Goal: Check status: Check status

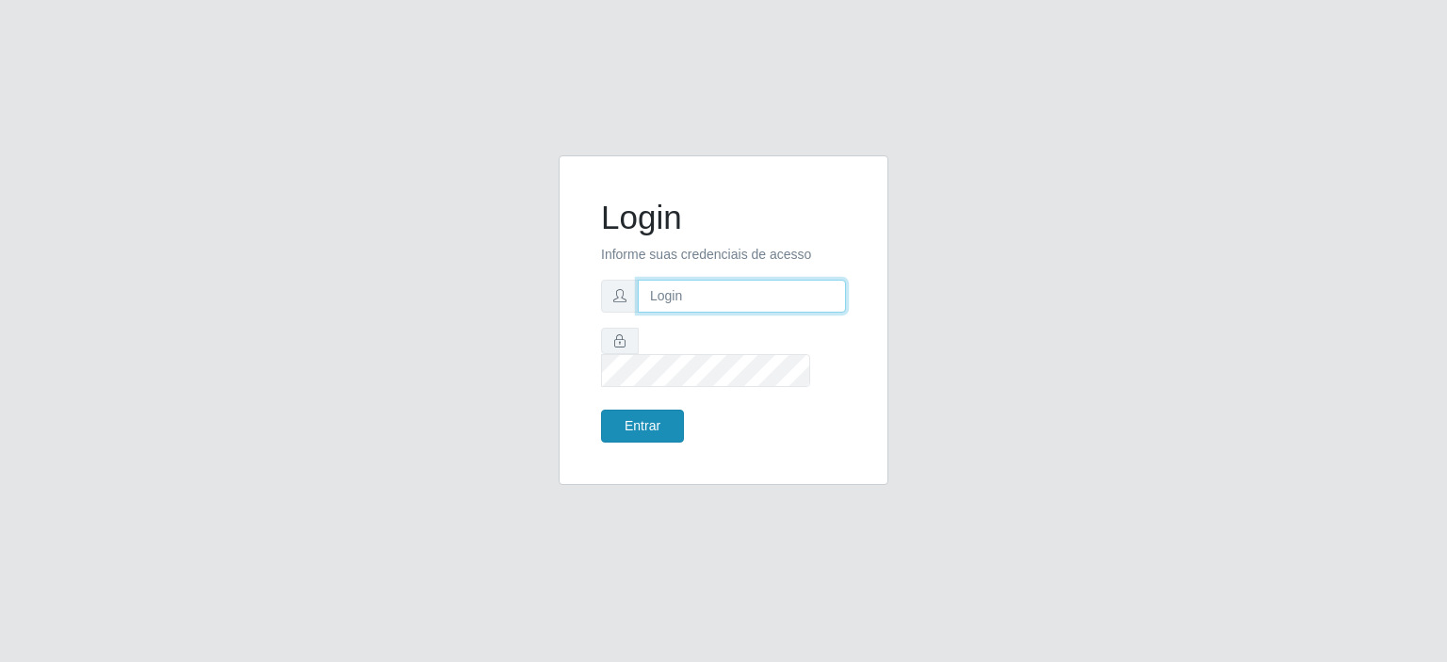
type input "johnrelley27@gmail.com"
click at [623, 413] on button "Entrar" at bounding box center [642, 426] width 83 height 33
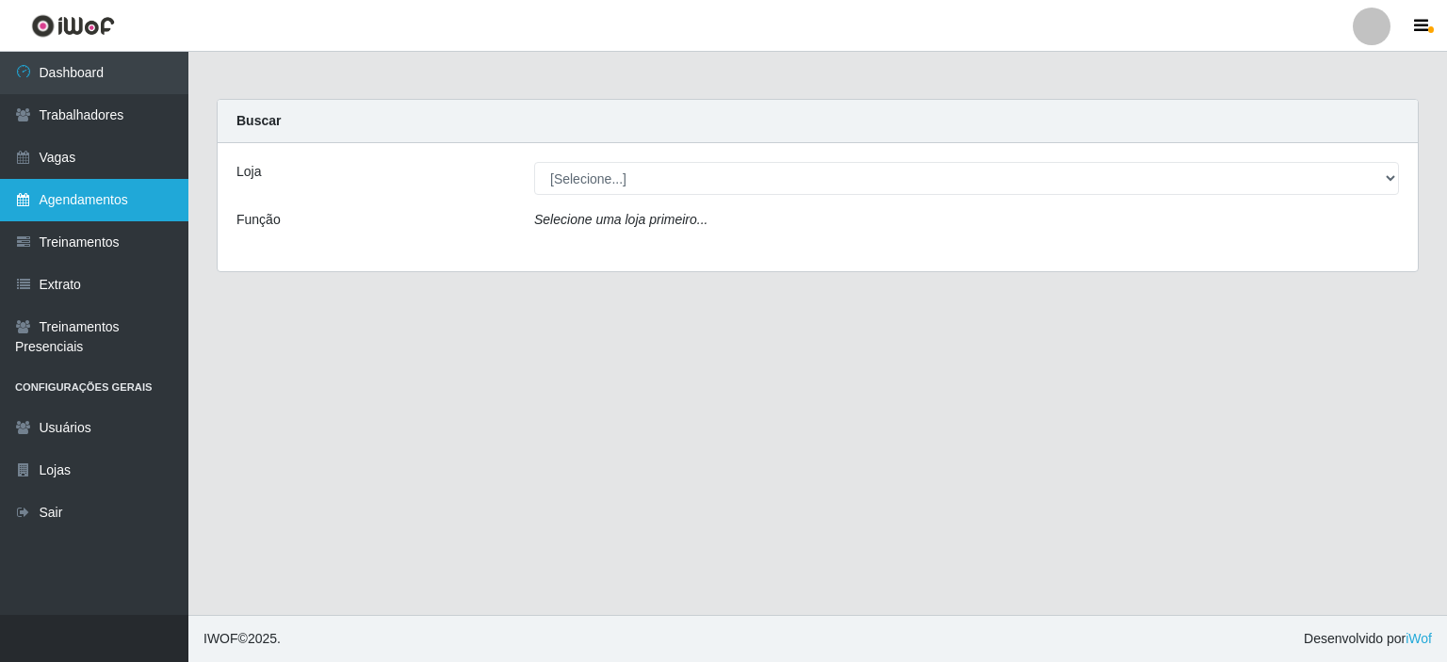
click at [90, 199] on link "Agendamentos" at bounding box center [94, 200] width 188 height 42
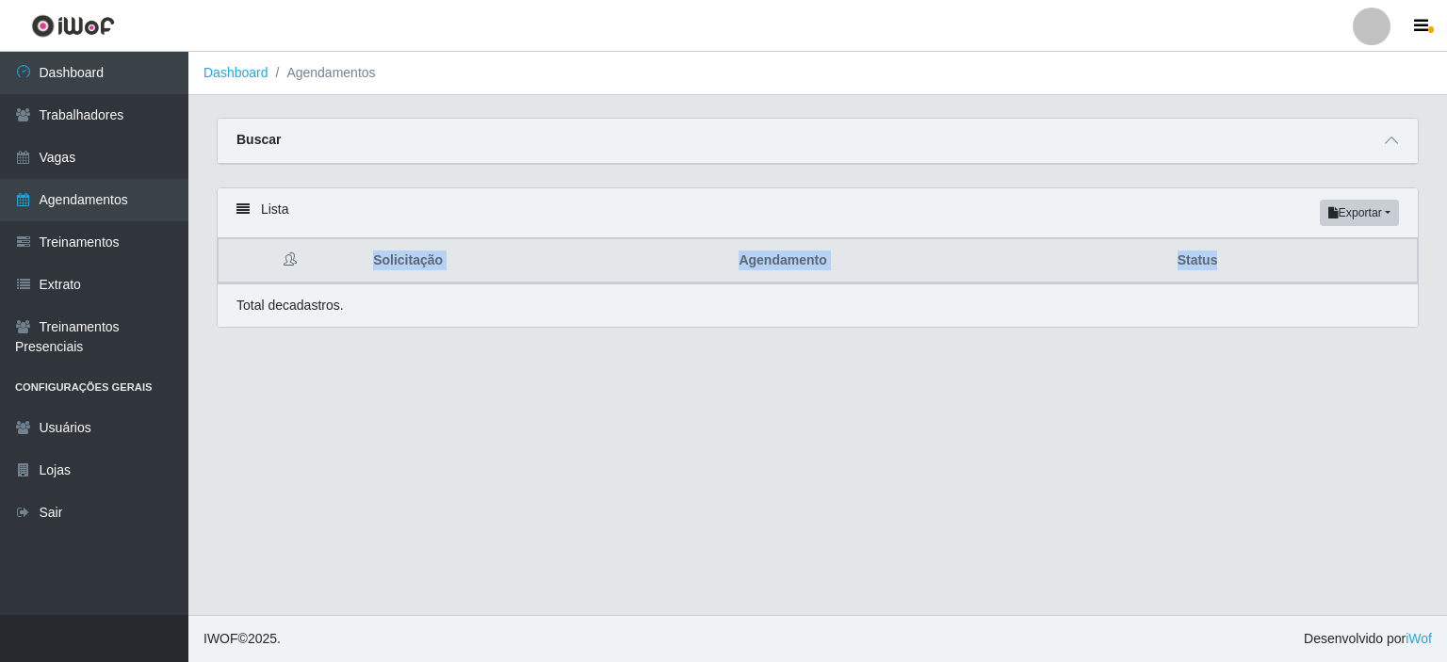
drag, startPoint x: 372, startPoint y: 254, endPoint x: 1239, endPoint y: 267, distance: 867.5
click at [1239, 267] on tr "Solicitação Agendamento Status" at bounding box center [817, 261] width 1199 height 44
click at [202, 170] on div "Carregando... Buscar Início em Término em Status [Selecione...] AGENDADO AGUARD…" at bounding box center [817, 153] width 1230 height 70
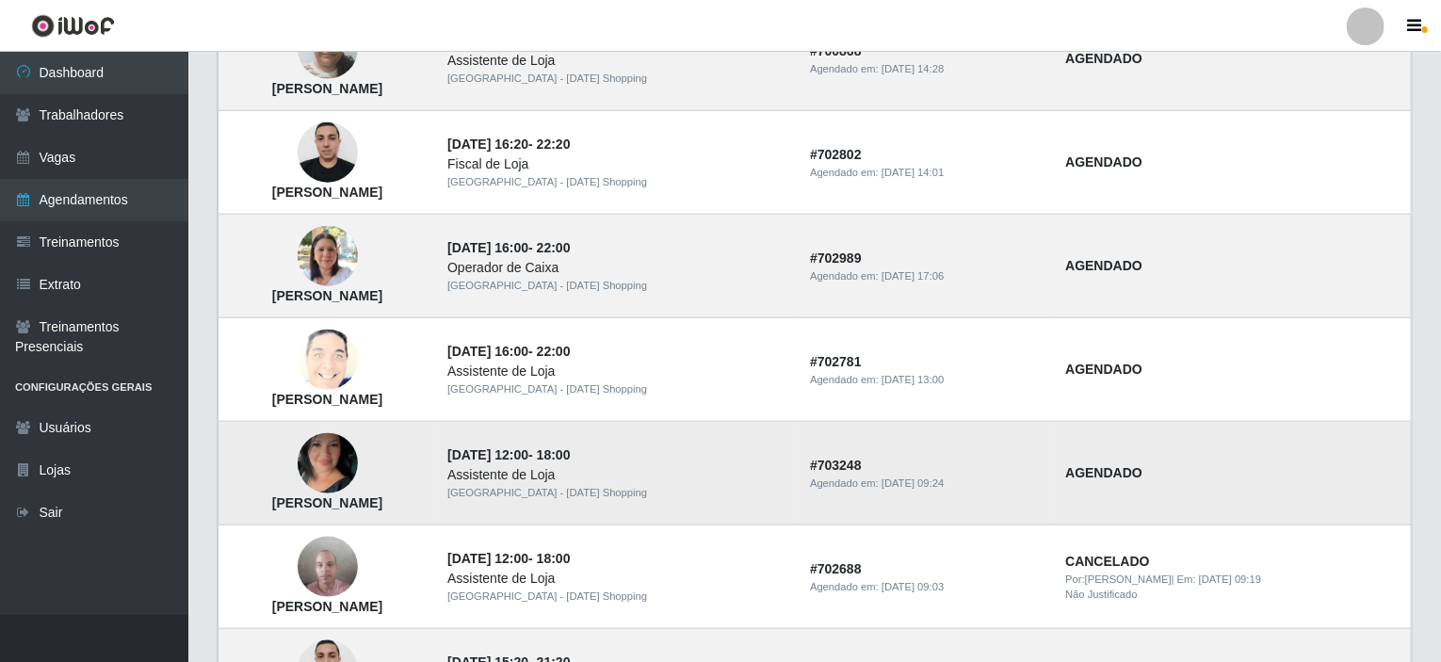
scroll to position [942, 0]
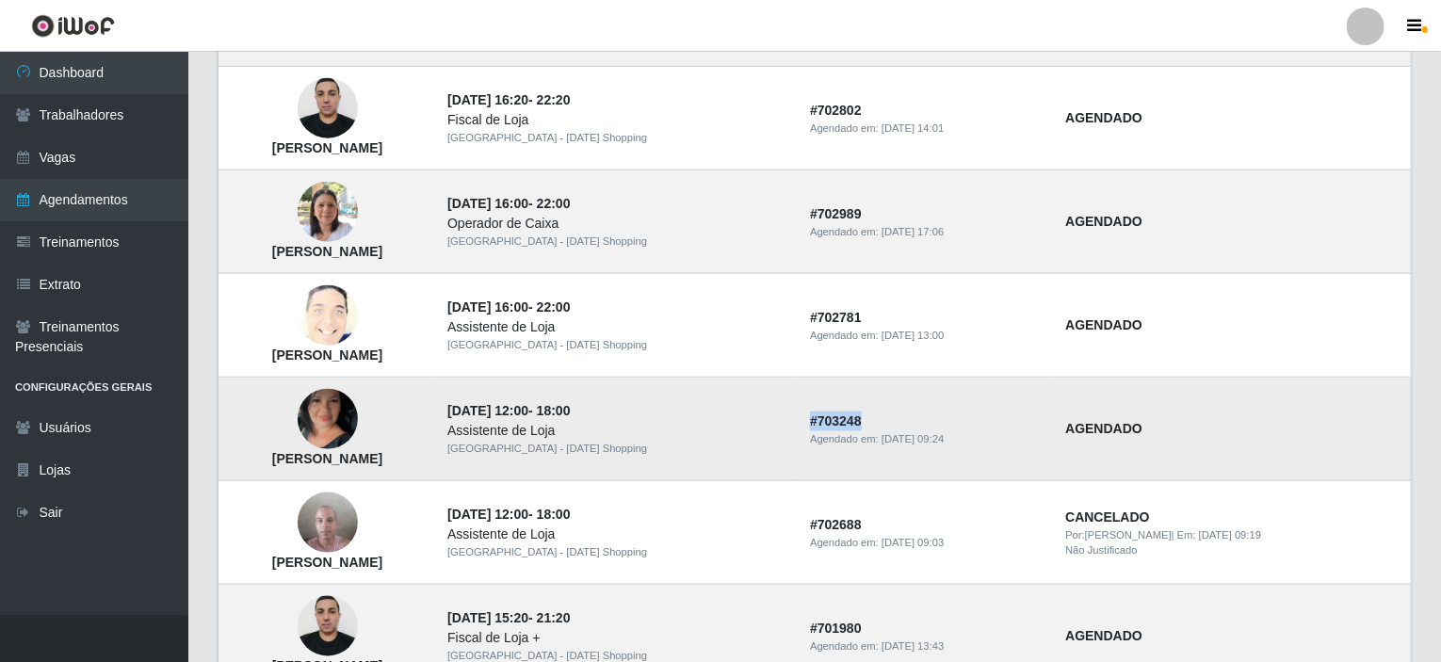
drag, startPoint x: 851, startPoint y: 417, endPoint x: 912, endPoint y: 421, distance: 60.4
click at [912, 421] on td "# 703248 Agendado em: 11/08/2025, 09:24" at bounding box center [926, 430] width 255 height 104
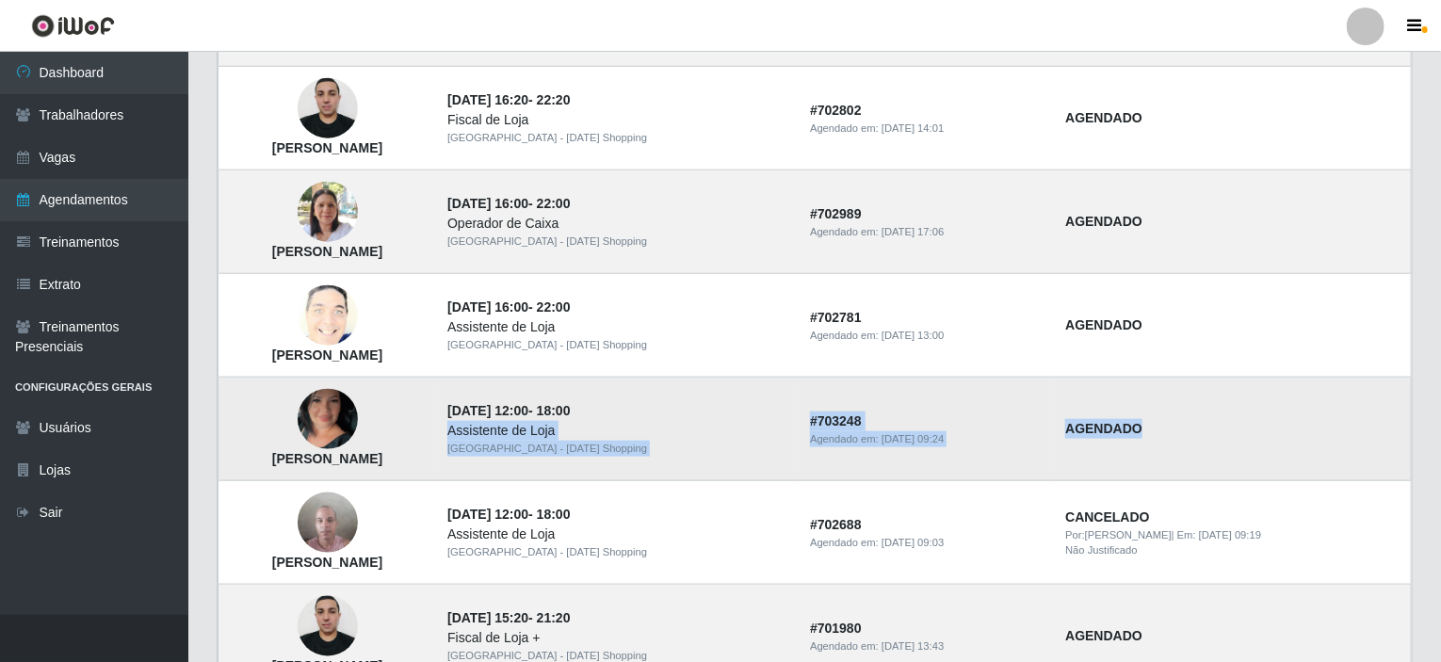
drag, startPoint x: 1175, startPoint y: 422, endPoint x: 837, endPoint y: 412, distance: 338.2
click at [837, 412] on tr "Adriana Silva Marques de Oliveira 25/08/2025, 12:00 - 18:00 Assistente de Loja …" at bounding box center [814, 430] width 1193 height 104
click at [799, 412] on td "25/08/2025, 12:00 - 18:00 Assistente de Loja Rio Center - Natal Shopping" at bounding box center [617, 430] width 363 height 104
drag, startPoint x: 1173, startPoint y: 425, endPoint x: 591, endPoint y: 406, distance: 582.3
click at [591, 406] on tr "Adriana Silva Marques de Oliveira 25/08/2025, 12:00 - 18:00 Assistente de Loja …" at bounding box center [814, 430] width 1193 height 104
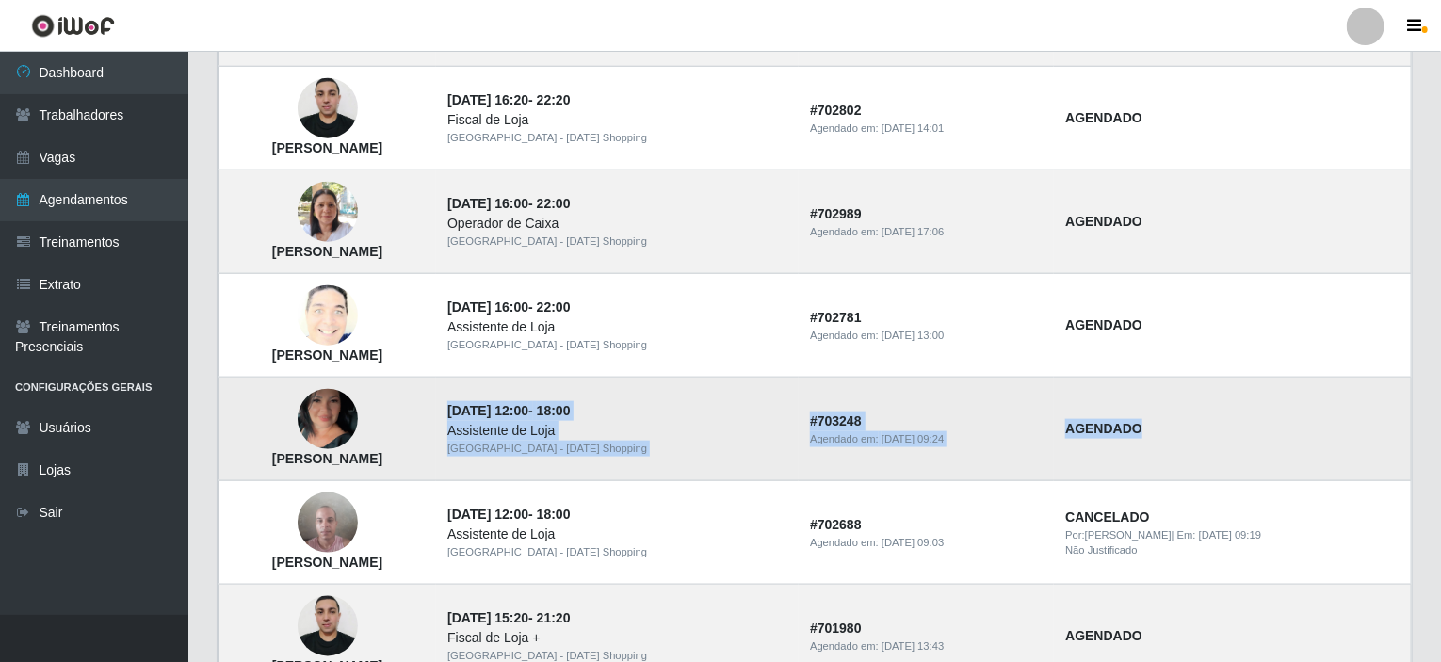
click at [607, 421] on div "Assistente de Loja" at bounding box center [617, 431] width 340 height 20
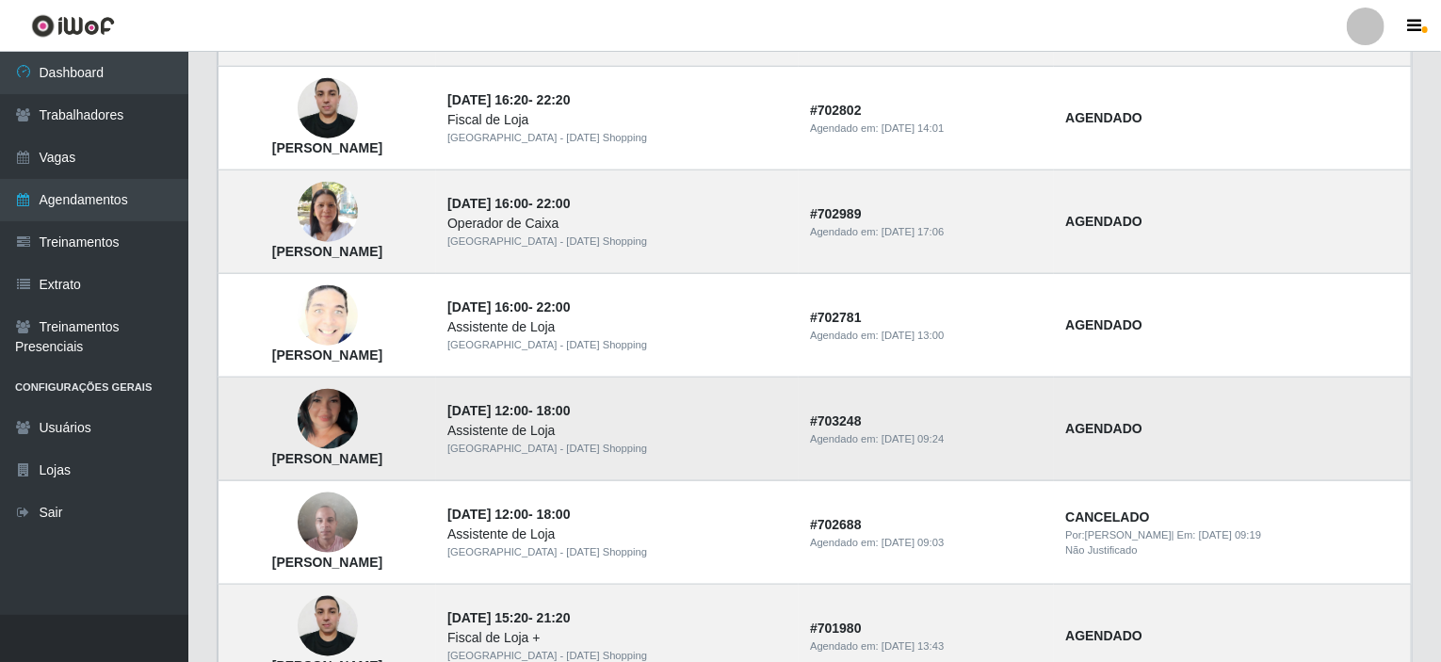
click at [528, 406] on time "25/08/2025, 12:00" at bounding box center [487, 410] width 81 height 15
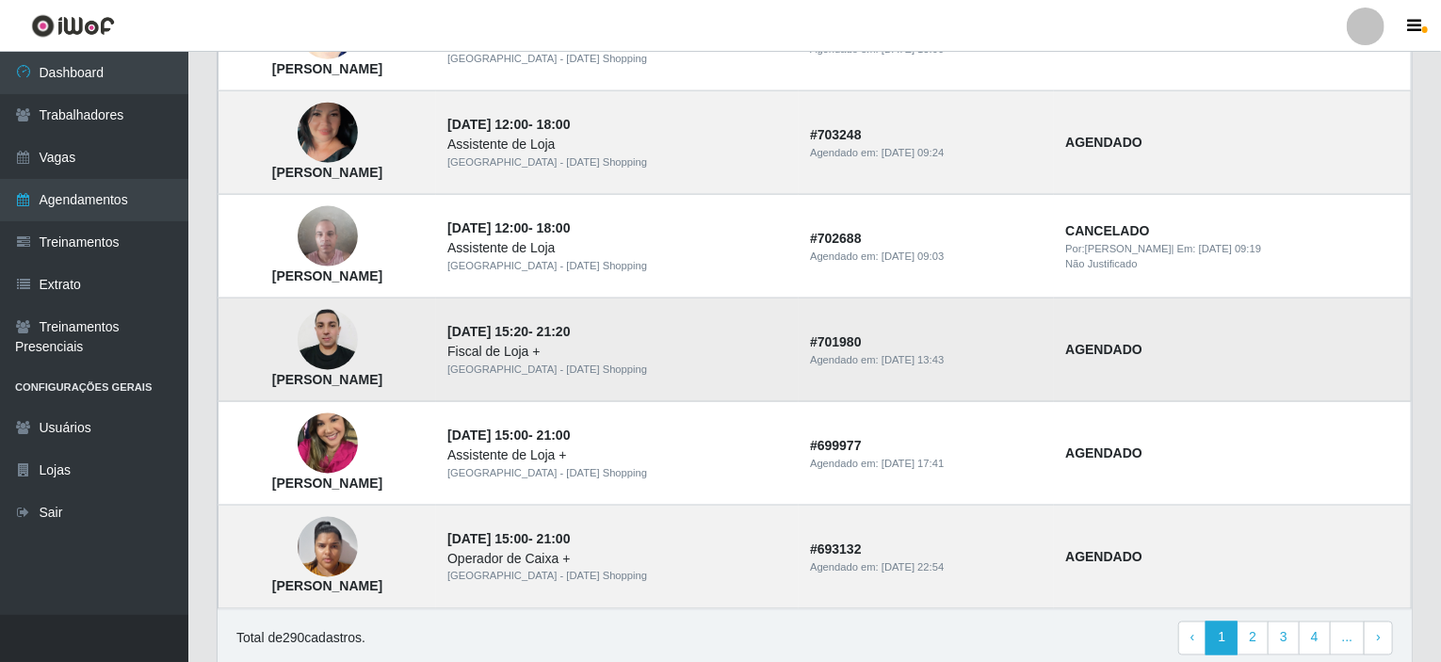
scroll to position [1298, 0]
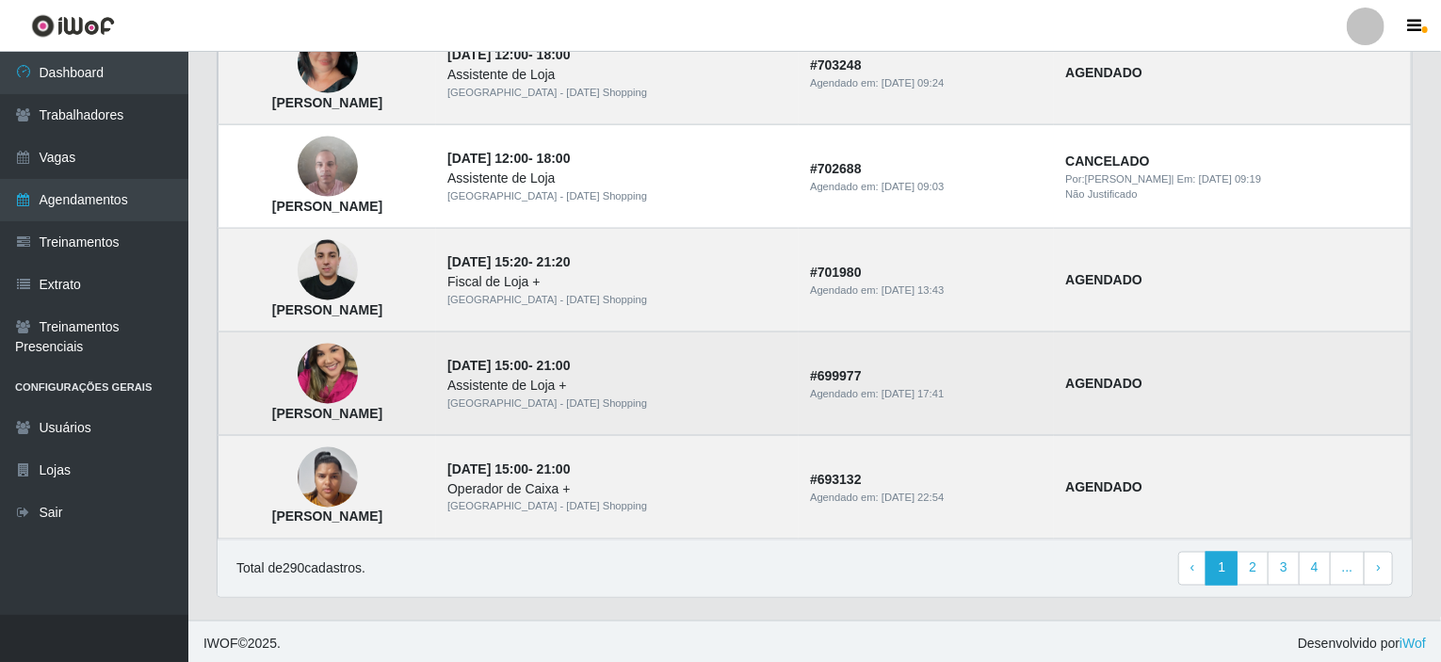
drag, startPoint x: 304, startPoint y: 410, endPoint x: 501, endPoint y: 419, distance: 197.1
click at [437, 419] on td "Thalita Luiza dos Santos França" at bounding box center [327, 384] width 218 height 104
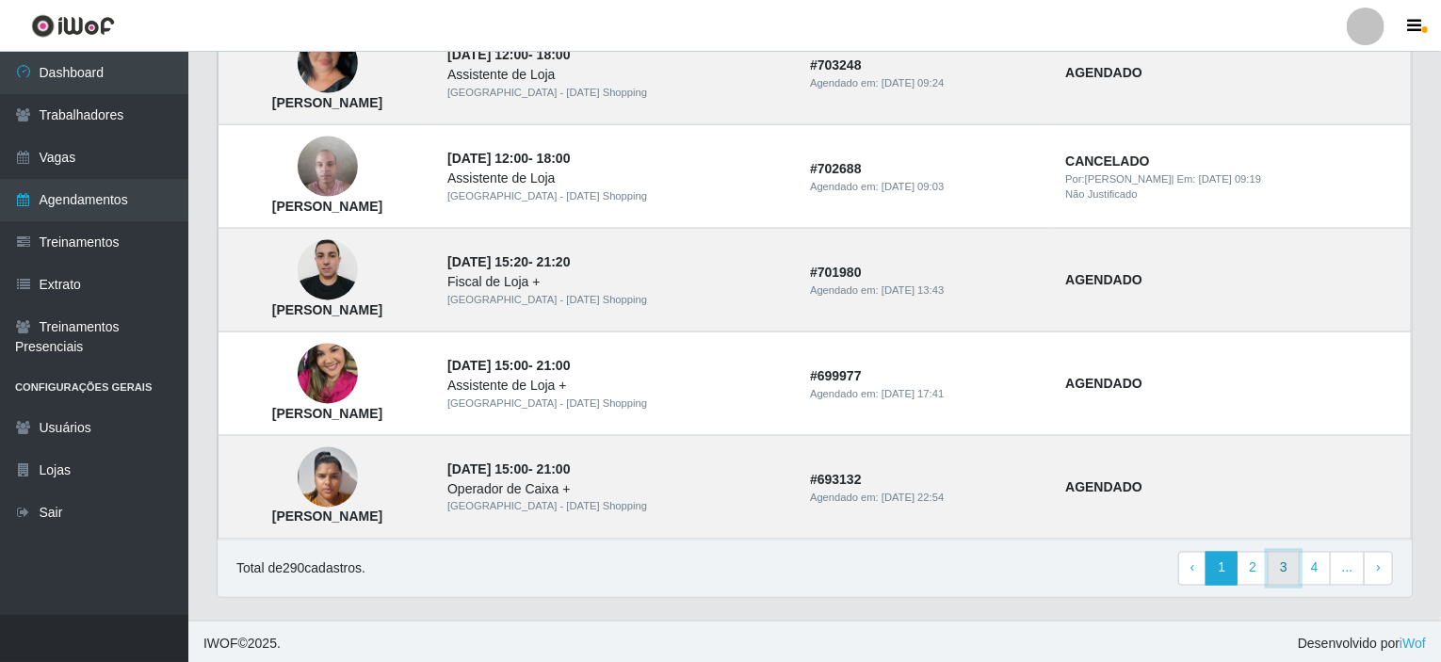
click at [1288, 568] on link "3" at bounding box center [1284, 569] width 32 height 34
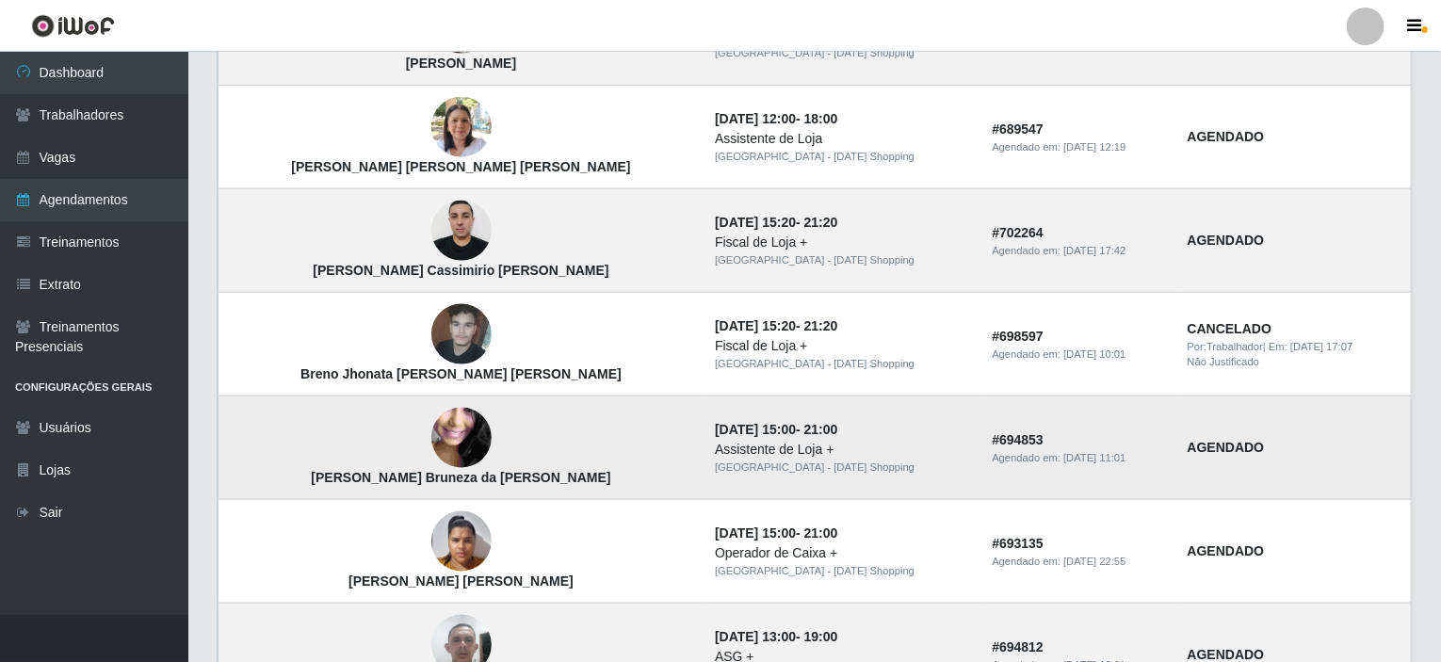
scroll to position [1224, 0]
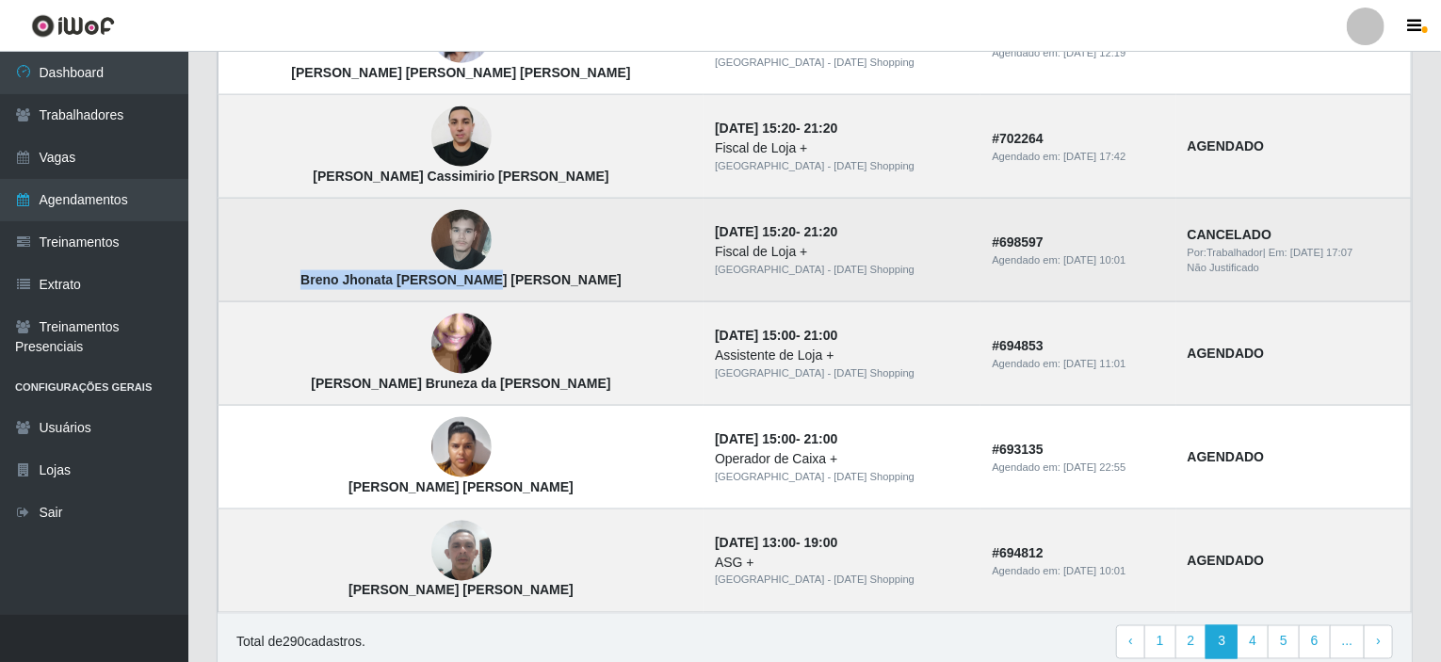
drag, startPoint x: 332, startPoint y: 282, endPoint x: 495, endPoint y: 283, distance: 163.9
click at [495, 283] on td "Breno Jhonata [PERSON_NAME] [PERSON_NAME]" at bounding box center [461, 251] width 486 height 104
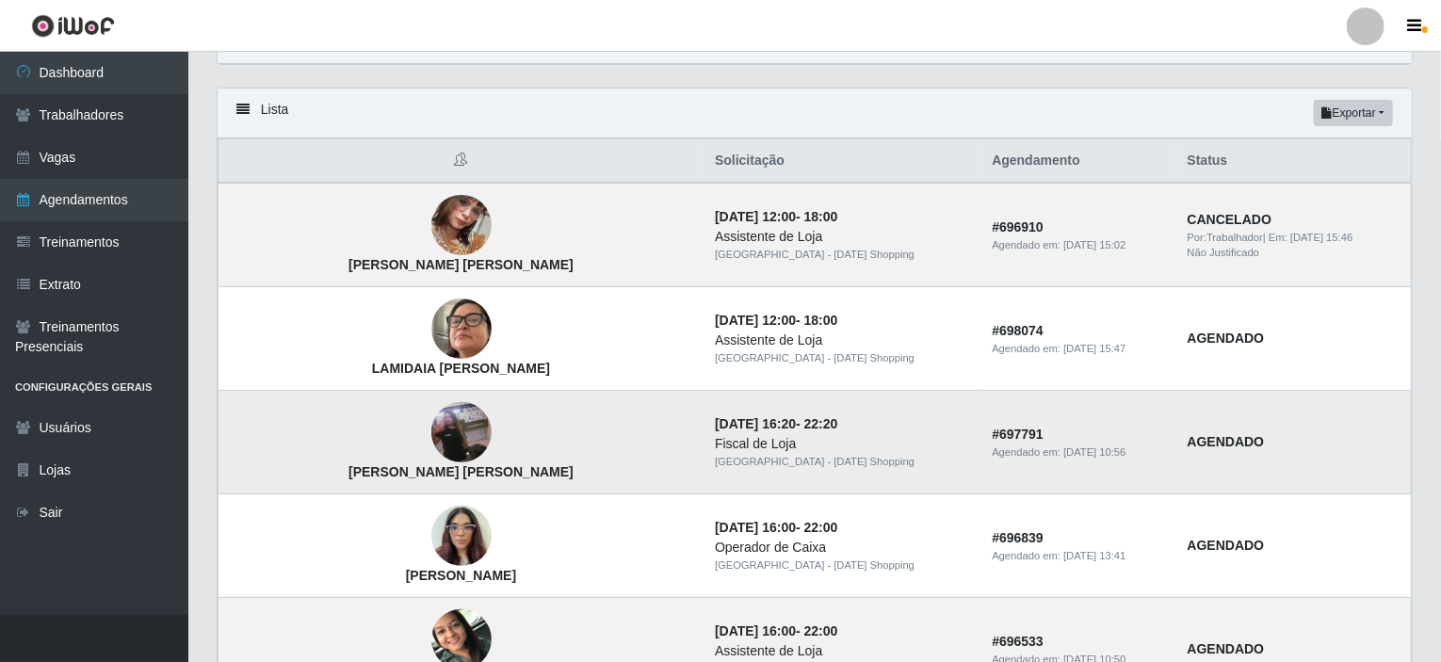
scroll to position [0, 0]
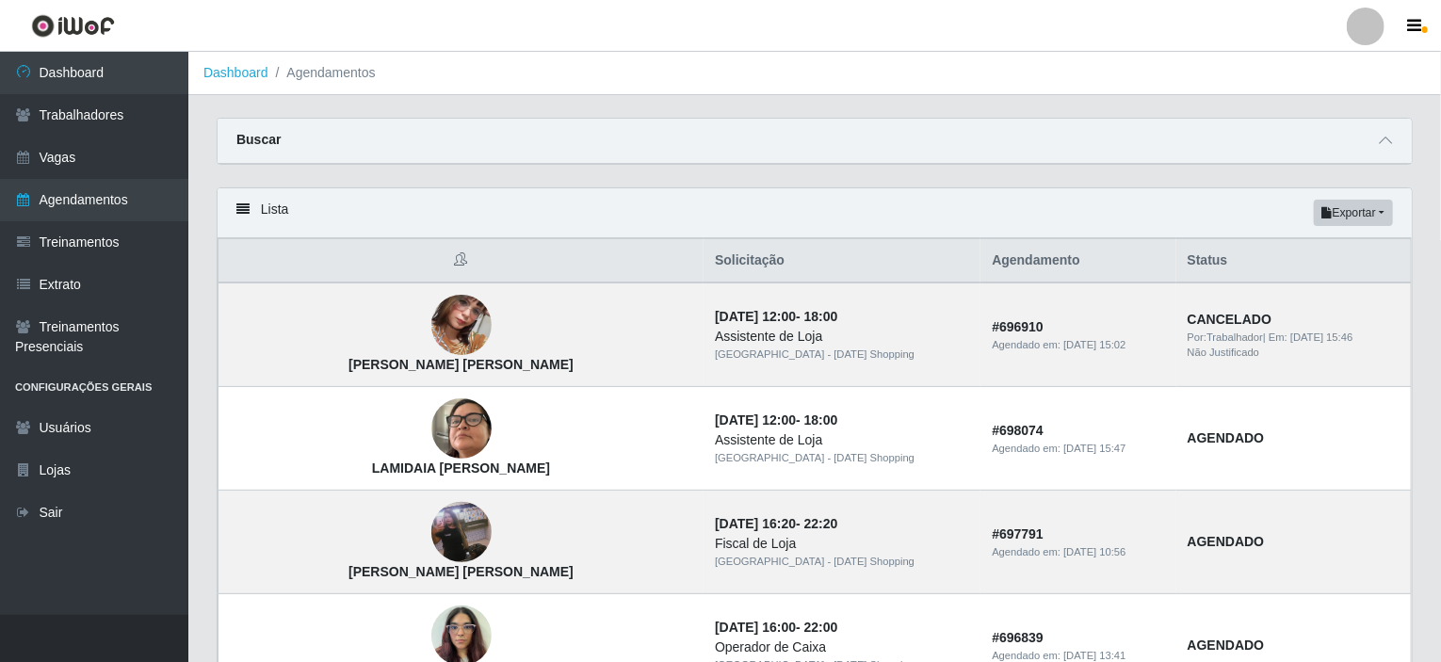
click at [102, 18] on img at bounding box center [73, 26] width 84 height 24
